Goal: Task Accomplishment & Management: Manage account settings

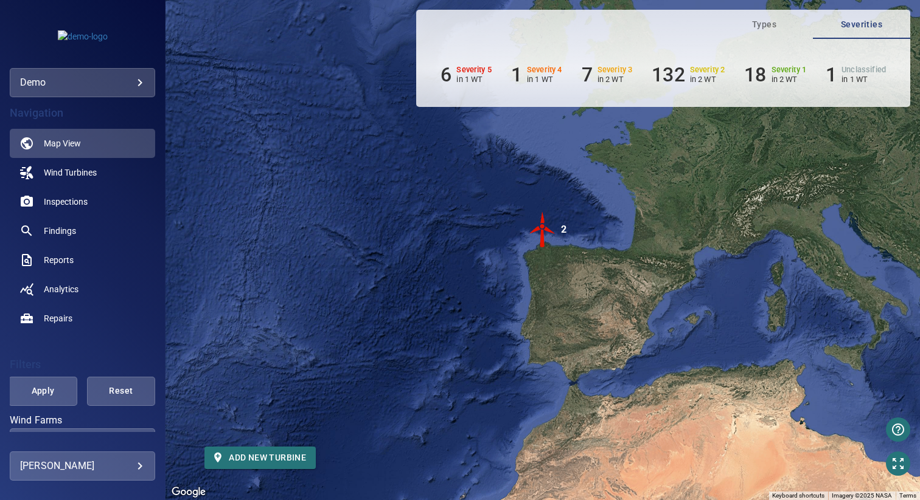
click at [79, 469] on body "**********" at bounding box center [460, 250] width 920 height 500
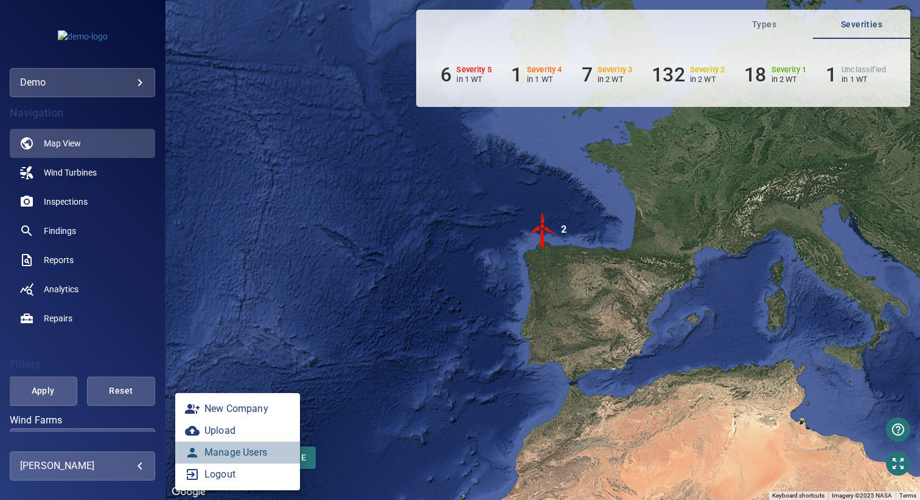
click at [237, 451] on link "Manage Users" at bounding box center [237, 453] width 125 height 22
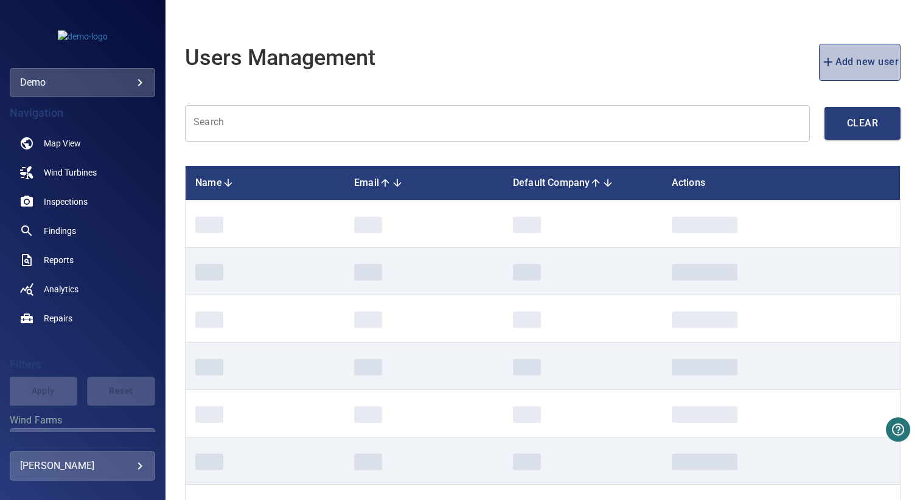
click at [836, 60] on span "Add new user" at bounding box center [859, 62] width 78 height 17
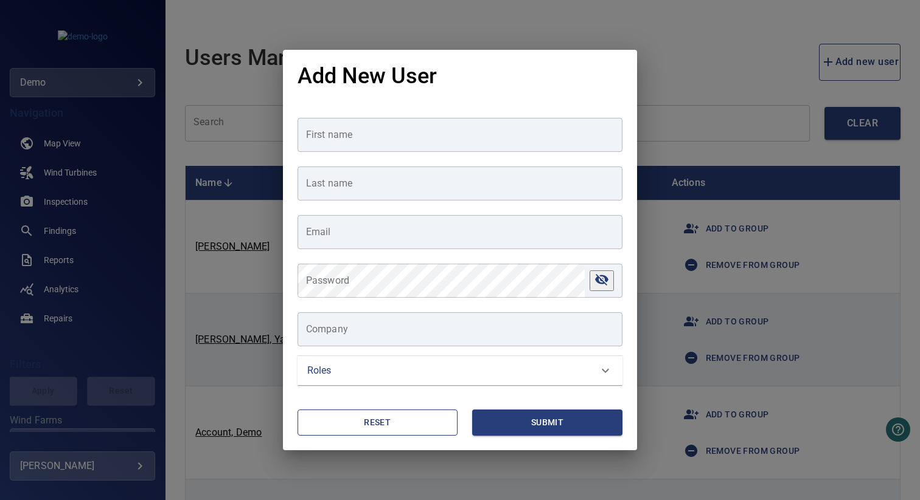
type input "**********"
click at [348, 378] on div "Roles" at bounding box center [449, 371] width 284 height 15
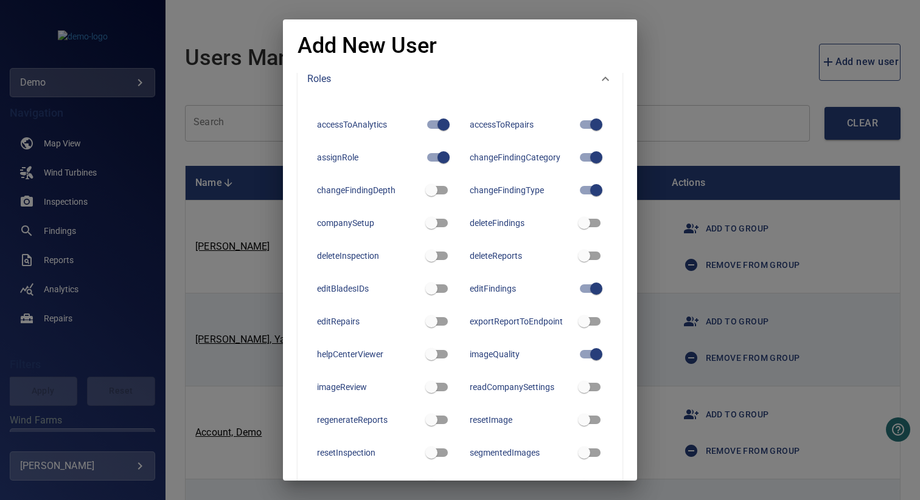
scroll to position [257, 0]
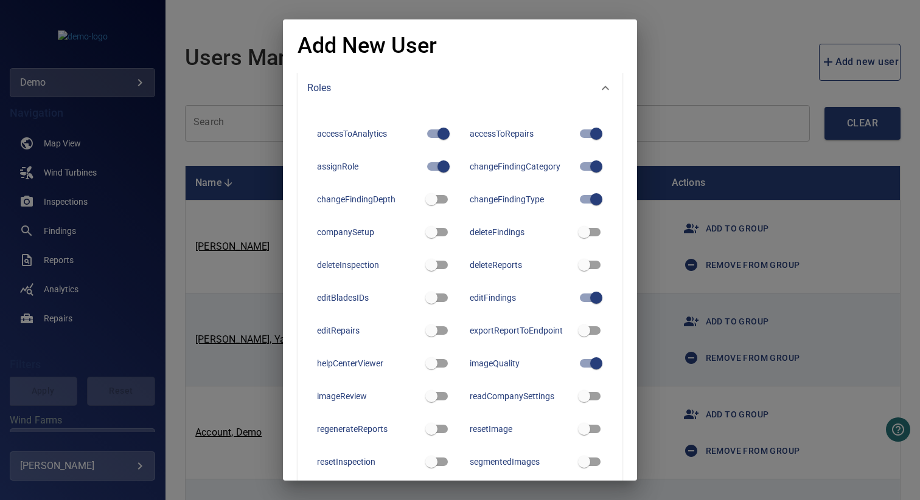
click at [486, 235] on div "deleteFindings" at bounding box center [520, 232] width 103 height 12
copy div "deleteFindings"
click at [488, 201] on div "changeFindingType" at bounding box center [520, 199] width 103 height 12
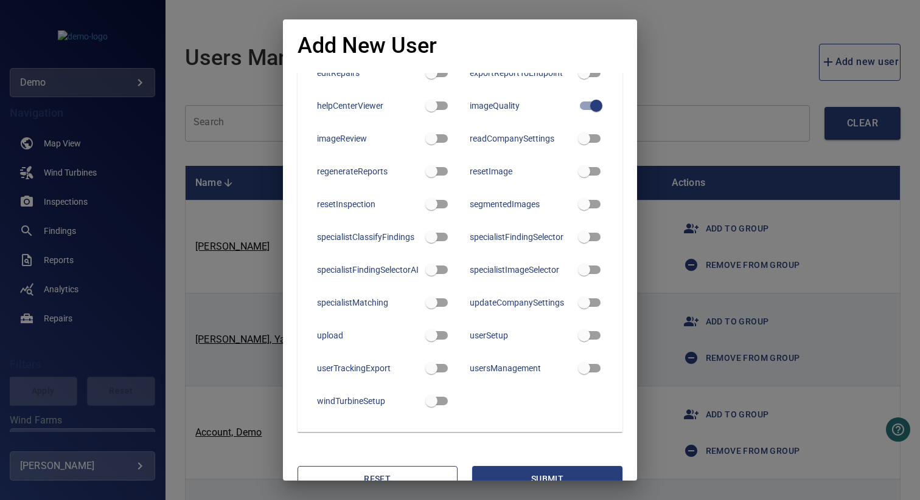
scroll to position [541, 0]
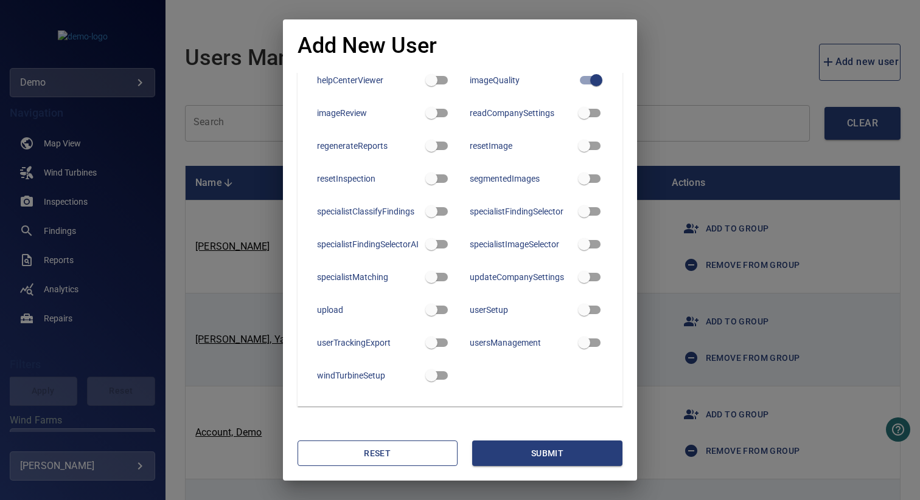
click at [353, 277] on div "specialistMatching" at bounding box center [368, 277] width 103 height 12
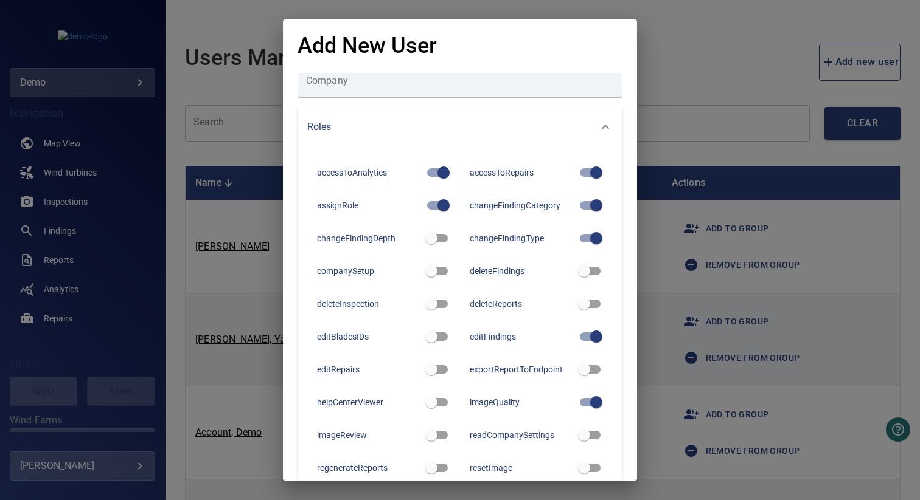
scroll to position [241, 0]
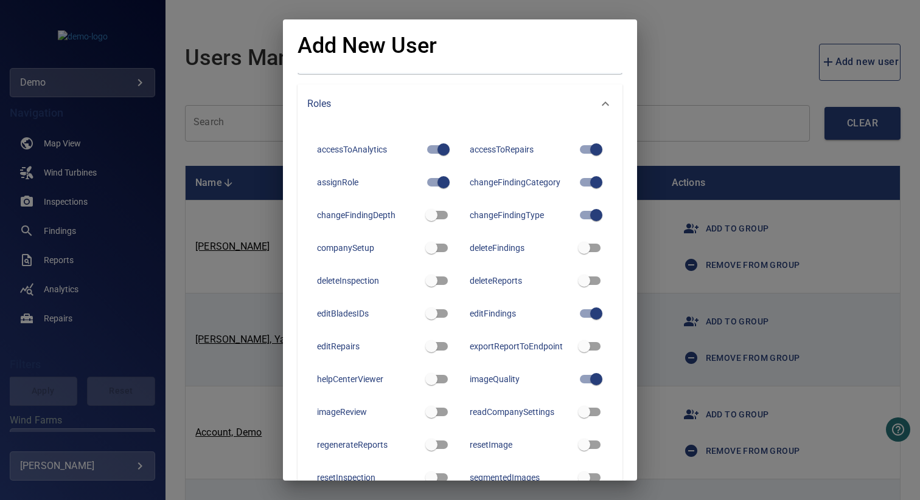
click at [360, 217] on div "changeFindingDepth" at bounding box center [368, 215] width 103 height 12
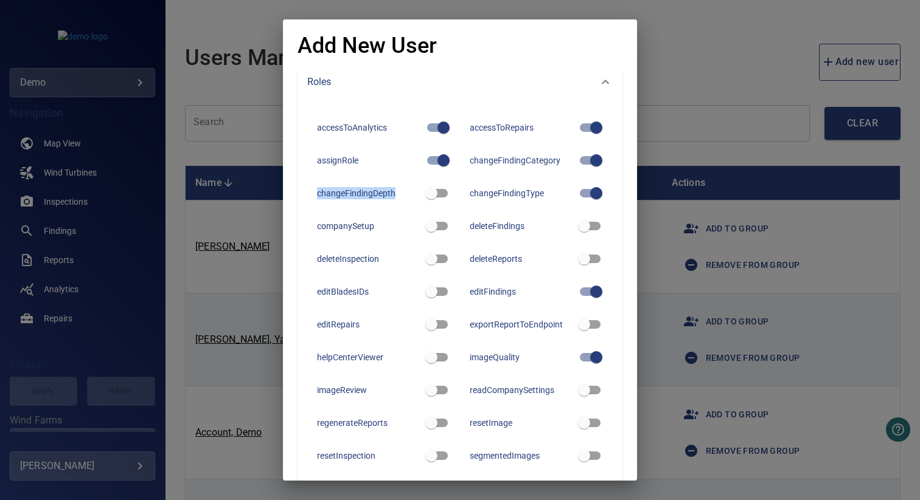
scroll to position [277, 0]
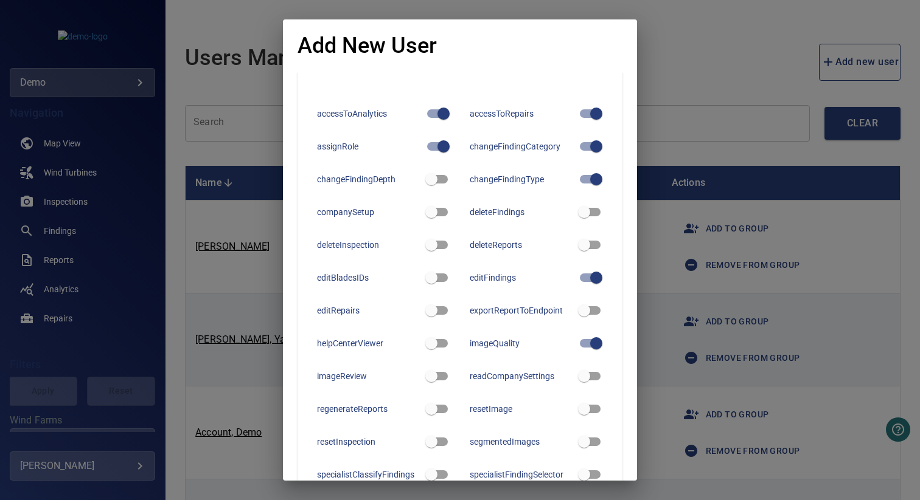
click at [504, 182] on div "changeFindingType" at bounding box center [520, 179] width 103 height 12
click at [486, 214] on div "deleteFindings" at bounding box center [520, 212] width 103 height 12
click at [499, 247] on div "deleteReports" at bounding box center [520, 245] width 103 height 12
copy div "deleteReports"
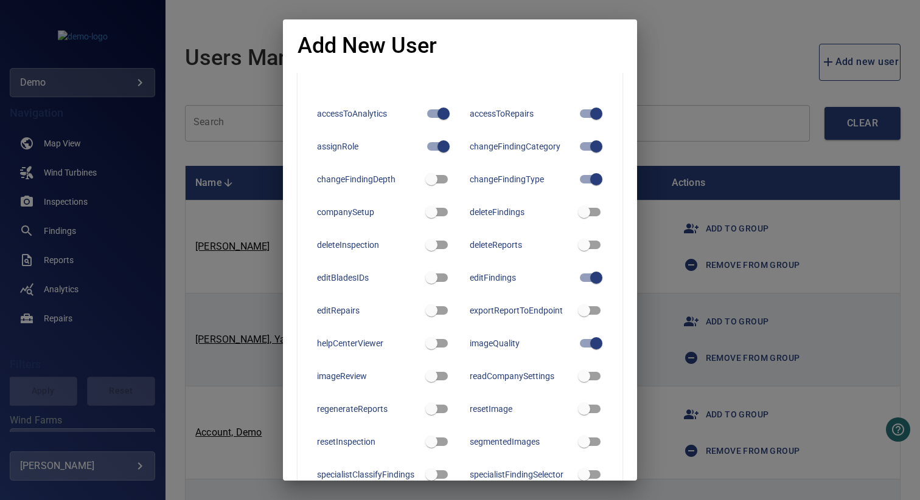
click at [334, 279] on div "editBladesIDs" at bounding box center [368, 278] width 103 height 12
click at [469, 279] on div "editFindings" at bounding box center [520, 278] width 103 height 12
click at [481, 313] on div "exportReportToEndpoint" at bounding box center [520, 311] width 103 height 12
click at [325, 308] on div "editRepairs" at bounding box center [368, 311] width 103 height 12
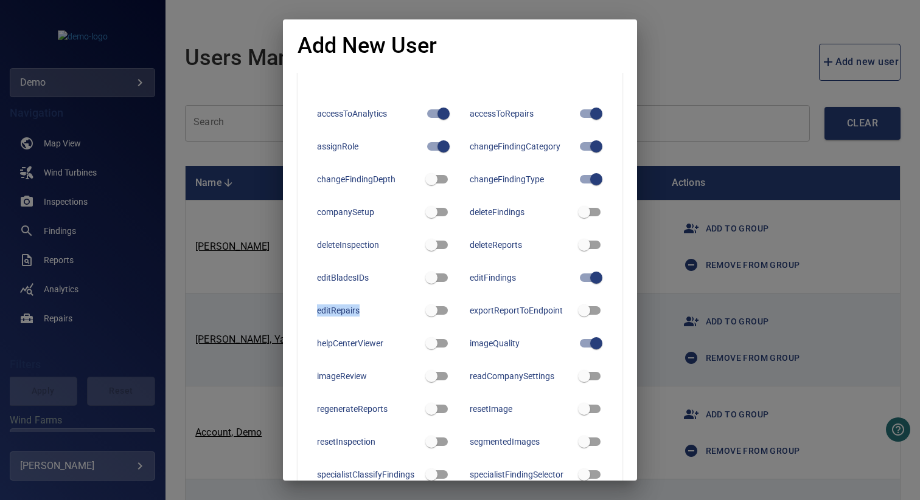
click at [325, 308] on div "editRepairs" at bounding box center [368, 311] width 103 height 12
copy div "editRepairs"
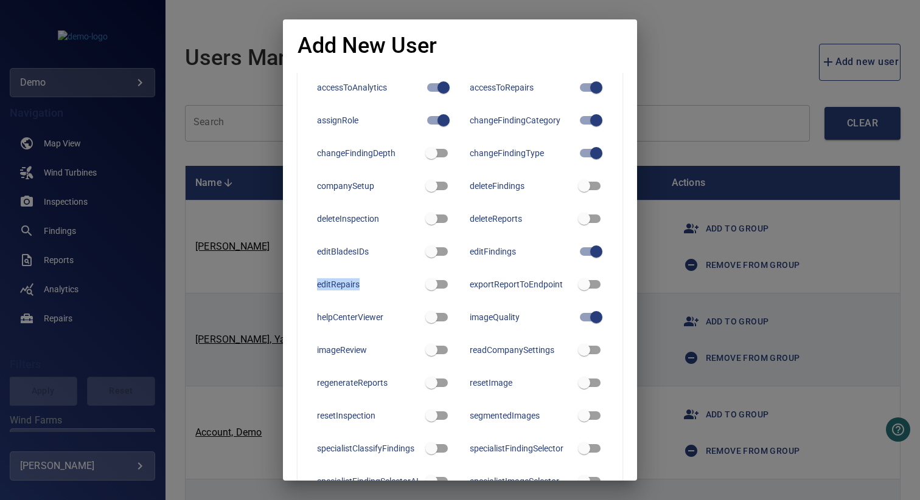
scroll to position [307, 0]
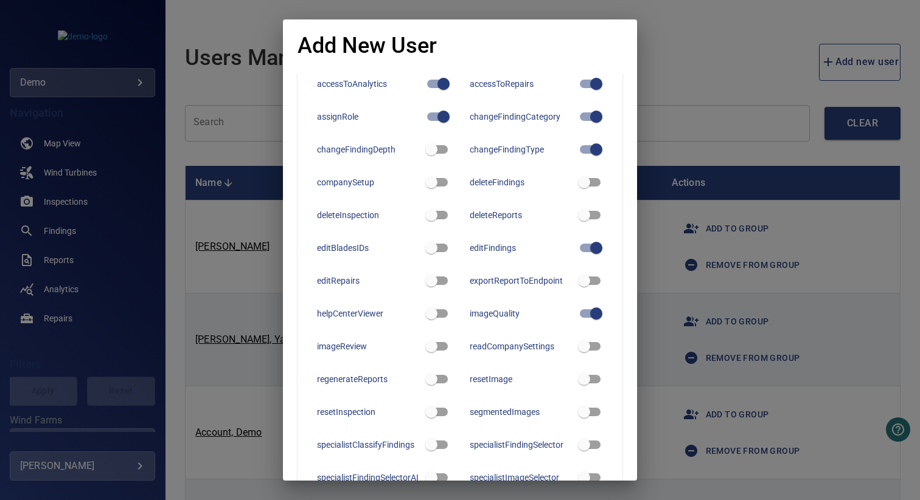
click at [354, 316] on div "helpCenterViewer" at bounding box center [368, 314] width 103 height 12
copy div "helpCenterViewer"
click at [489, 313] on div "imageQuality" at bounding box center [520, 314] width 103 height 12
click at [489, 348] on div "readCompanySettings" at bounding box center [520, 347] width 103 height 12
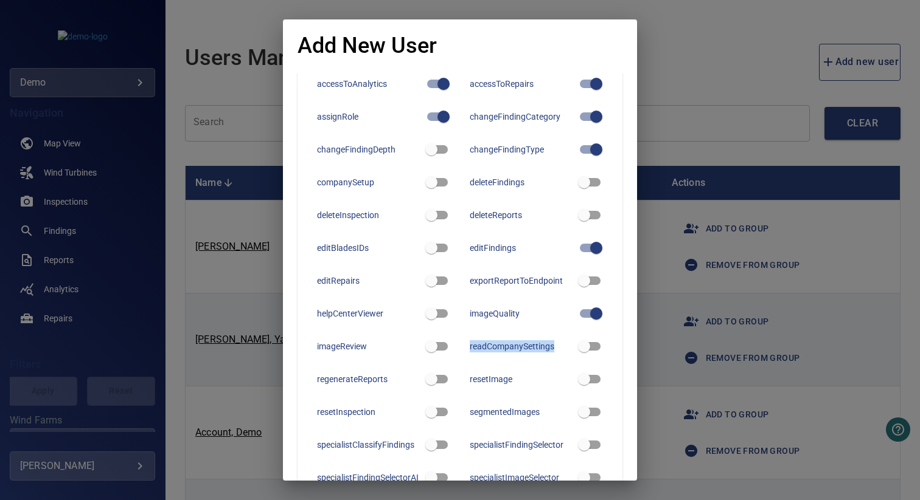
click at [489, 348] on div "readCompanySettings" at bounding box center [520, 347] width 103 height 12
click at [336, 348] on div "imageReview" at bounding box center [368, 347] width 103 height 12
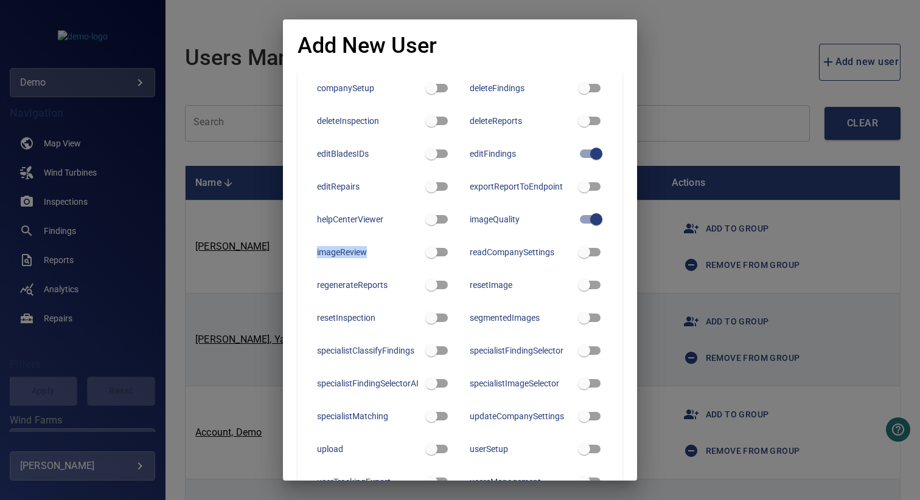
scroll to position [402, 0]
click at [476, 285] on div "resetImage" at bounding box center [520, 285] width 103 height 12
copy div "resetImage"
click at [350, 285] on div "regenerateReports" at bounding box center [368, 285] width 103 height 12
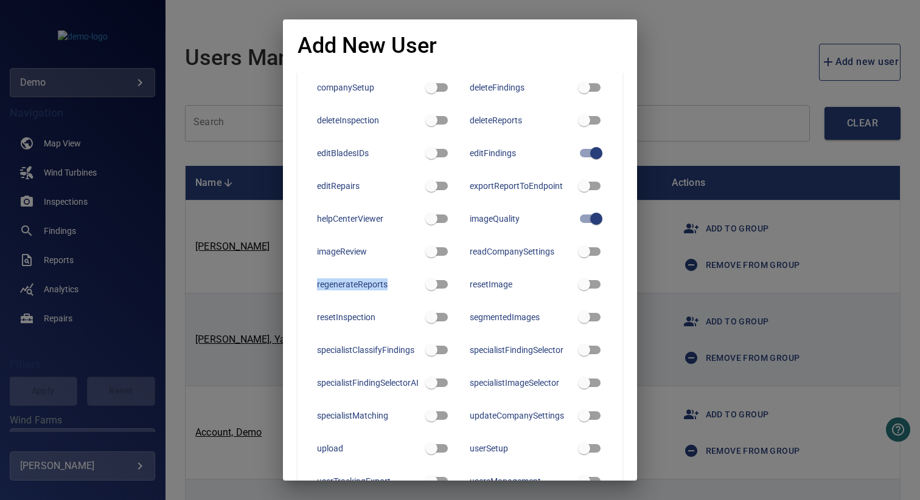
click at [350, 285] on div "regenerateReports" at bounding box center [368, 285] width 103 height 12
copy div "regenerateReports"
click at [322, 315] on div "resetInspection" at bounding box center [368, 317] width 103 height 12
click at [532, 317] on div "segmentedImages" at bounding box center [520, 317] width 103 height 12
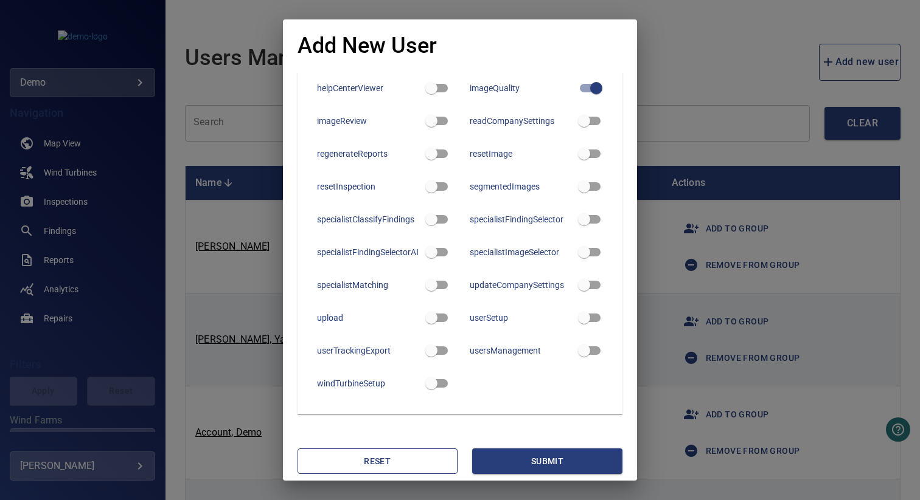
scroll to position [535, 0]
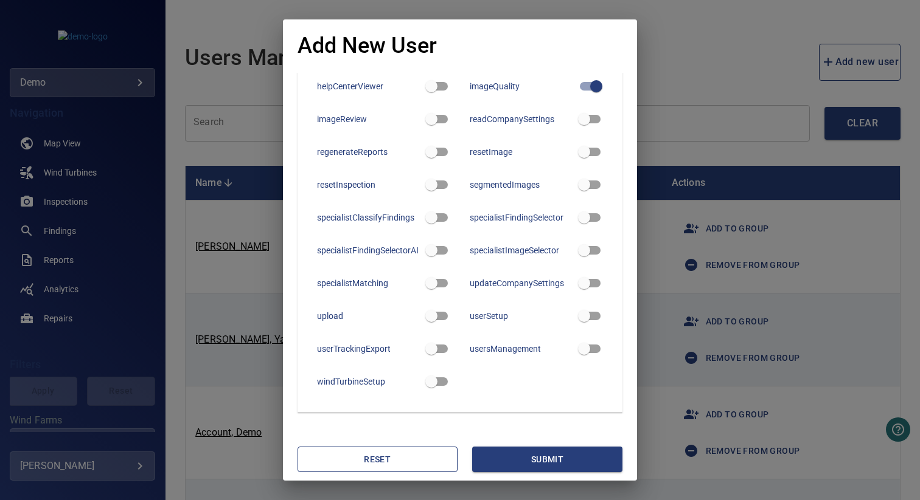
click at [361, 221] on div "specialistClassifyFindings" at bounding box center [368, 218] width 103 height 12
copy div "specialistClassifyFindings"
click at [355, 280] on div "specialistMatching" at bounding box center [368, 283] width 103 height 12
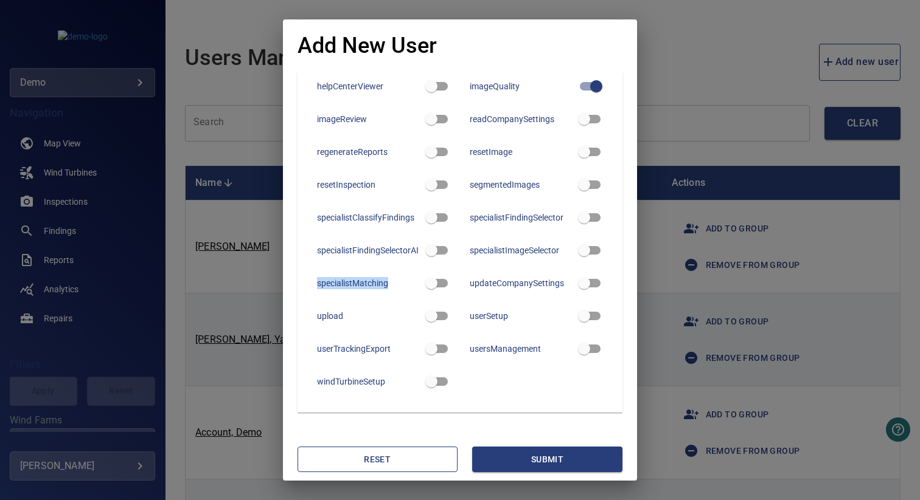
copy div "specialistMatching"
click at [324, 314] on div "upload" at bounding box center [368, 316] width 103 height 12
copy div "upload"
